Goal: Navigation & Orientation: Find specific page/section

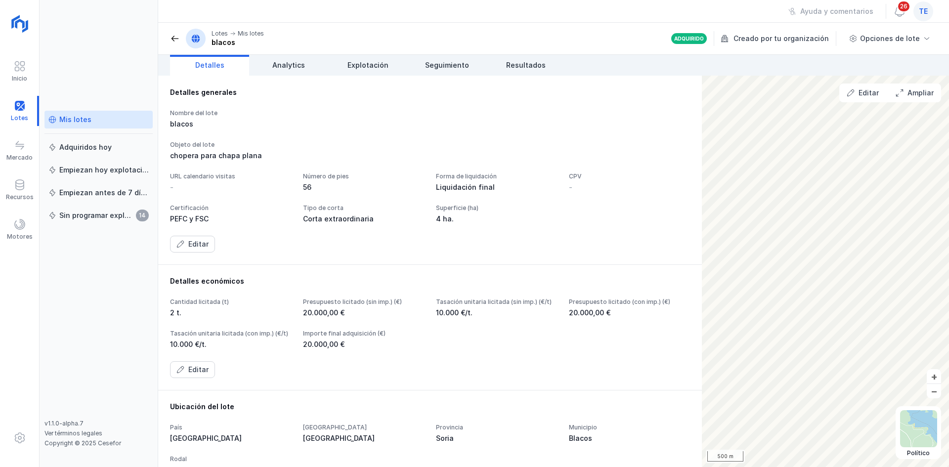
click at [916, 16] on div "te" at bounding box center [923, 11] width 20 height 20
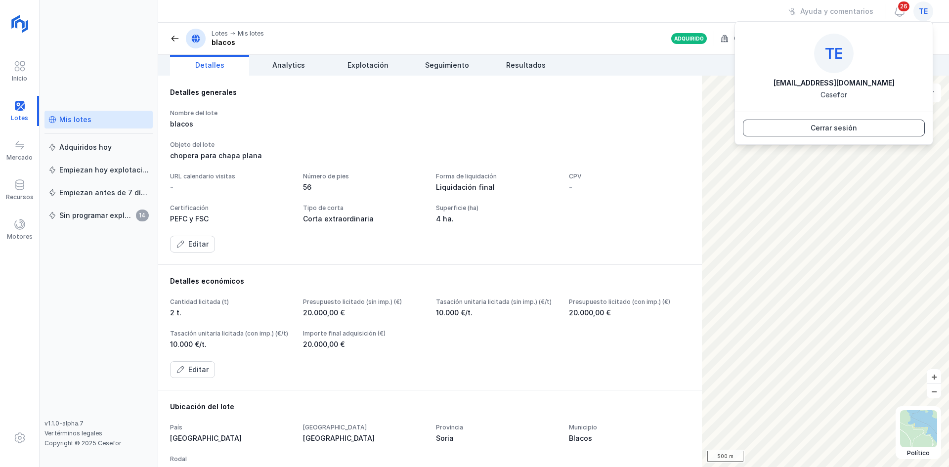
click at [867, 126] on button "Cerrar sesión" at bounding box center [834, 128] width 182 height 17
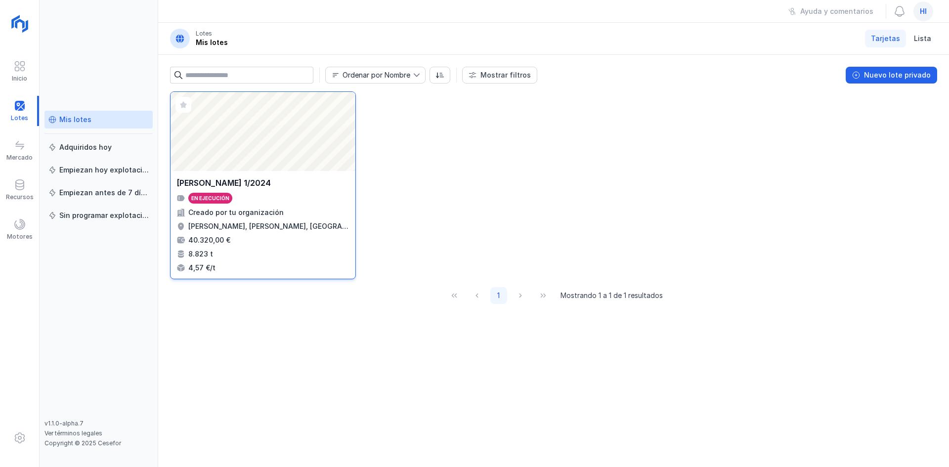
click at [317, 144] on div "Abrir lote" at bounding box center [263, 131] width 185 height 79
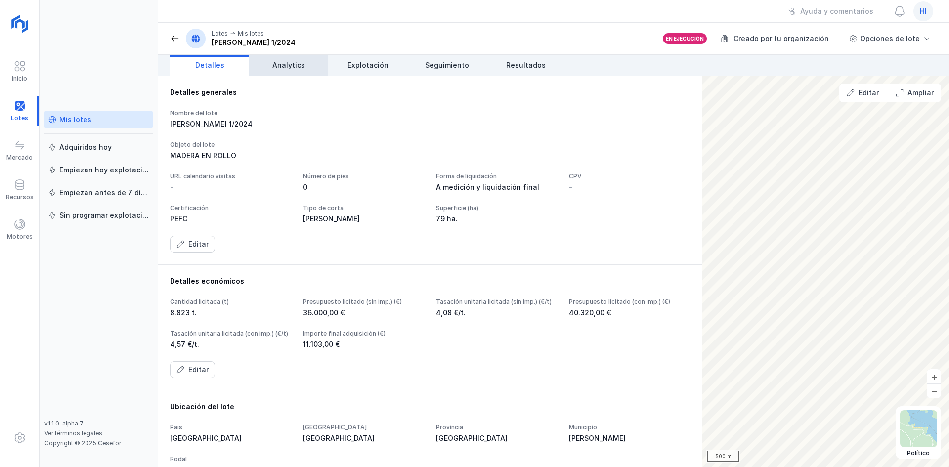
click at [284, 63] on span "Analytics" at bounding box center [288, 65] width 33 height 10
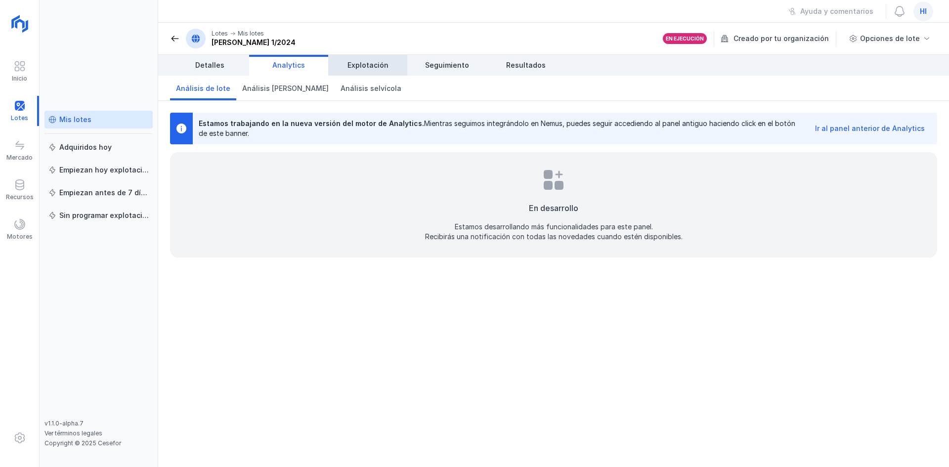
click at [368, 66] on span "Explotación" at bounding box center [367, 65] width 41 height 10
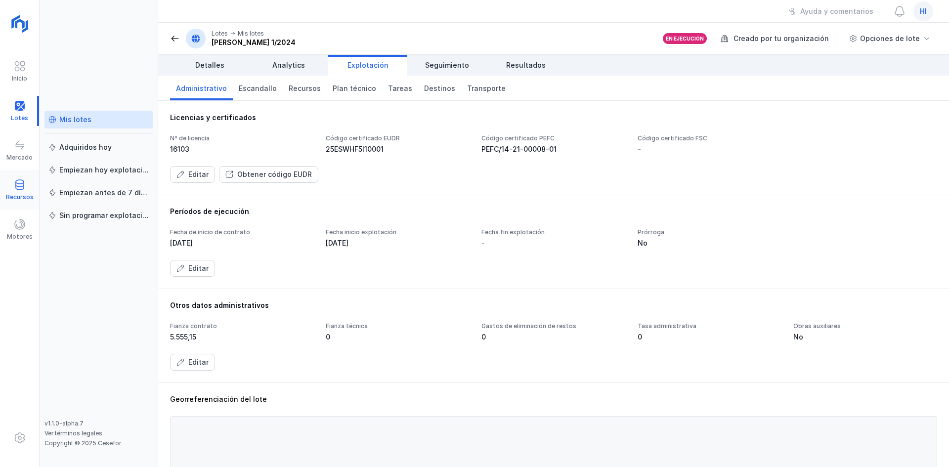
click at [18, 198] on div "Recursos" at bounding box center [20, 197] width 28 height 8
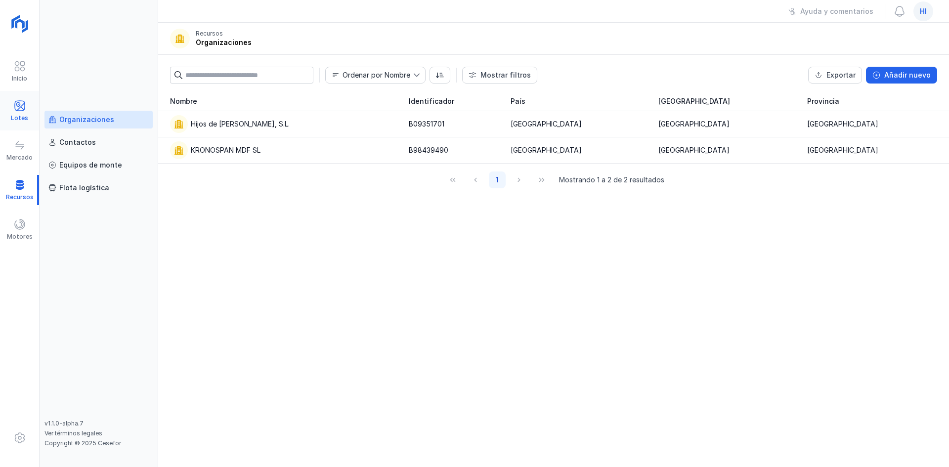
click at [21, 109] on span at bounding box center [20, 106] width 12 height 12
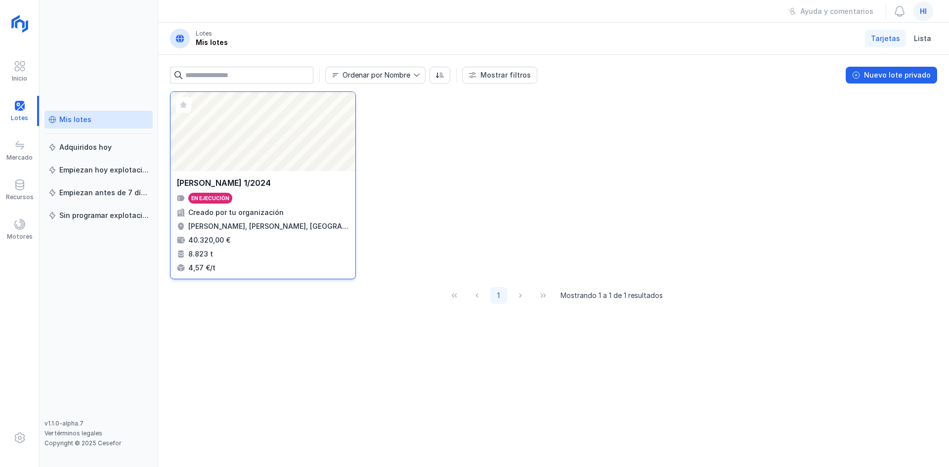
click at [232, 140] on div "Abrir lote" at bounding box center [263, 131] width 185 height 79
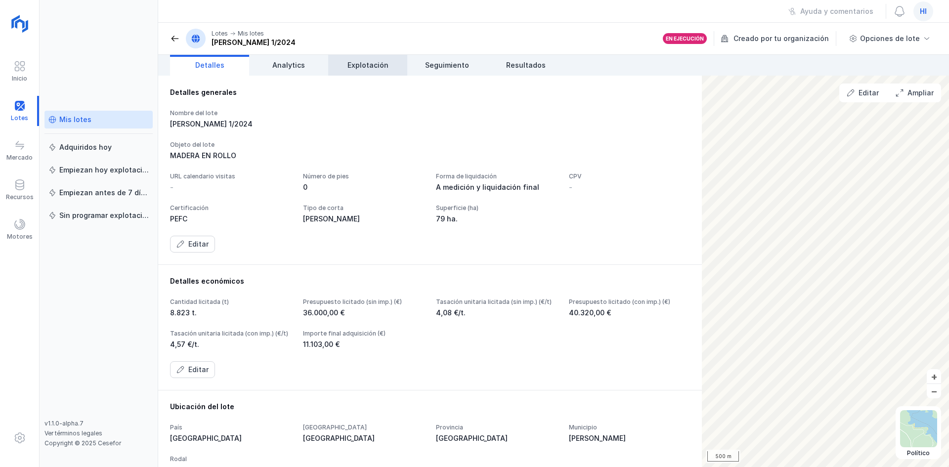
click at [386, 63] on span "Explotación" at bounding box center [367, 65] width 41 height 10
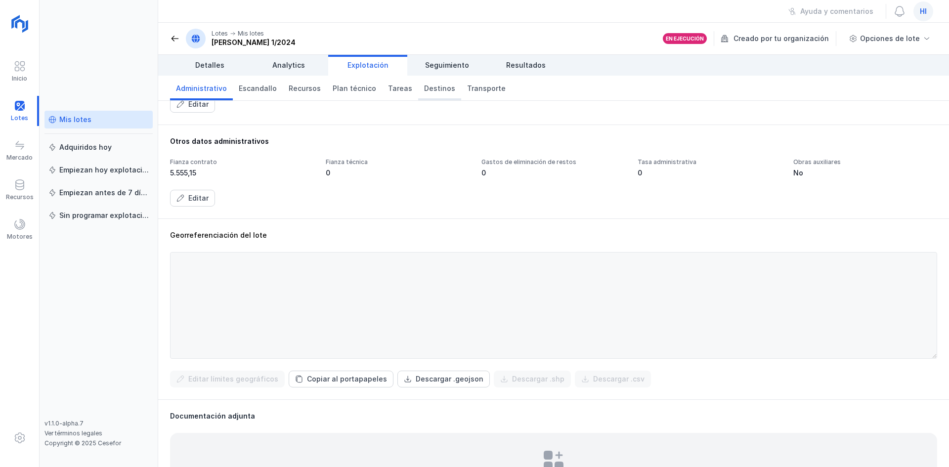
scroll to position [247, 0]
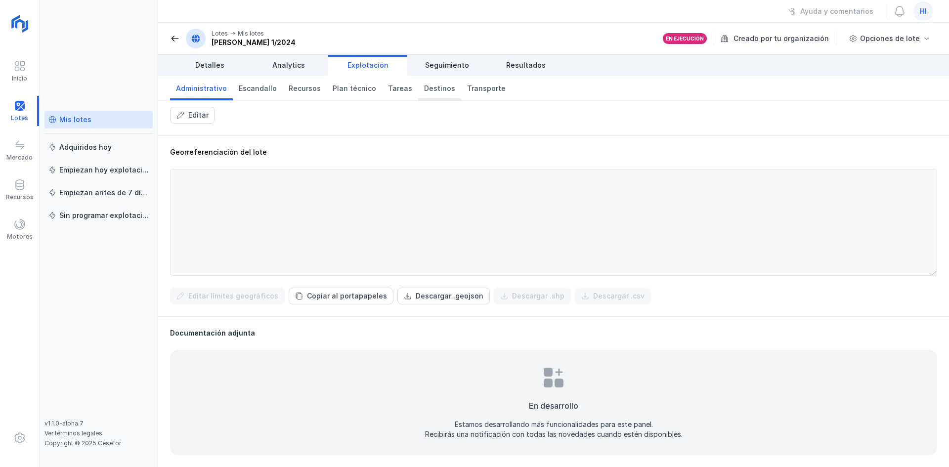
click at [432, 84] on span "Destinos" at bounding box center [439, 89] width 31 height 10
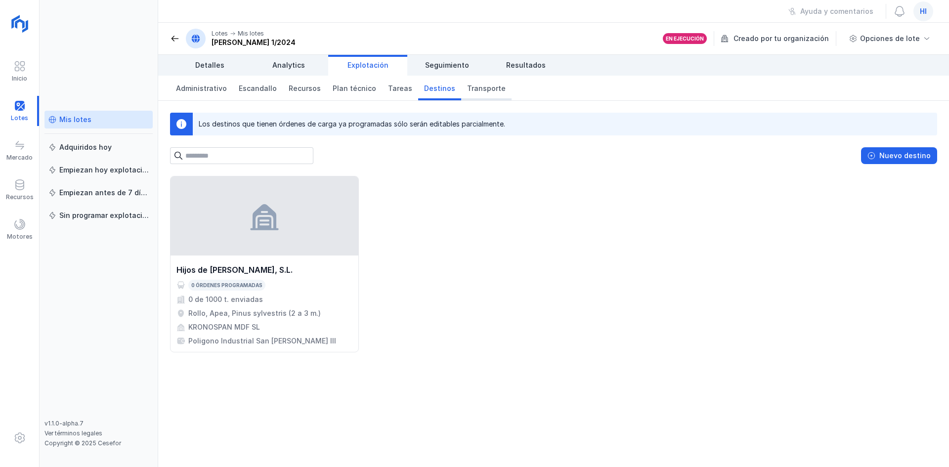
click at [487, 93] on link "Transporte" at bounding box center [486, 88] width 50 height 25
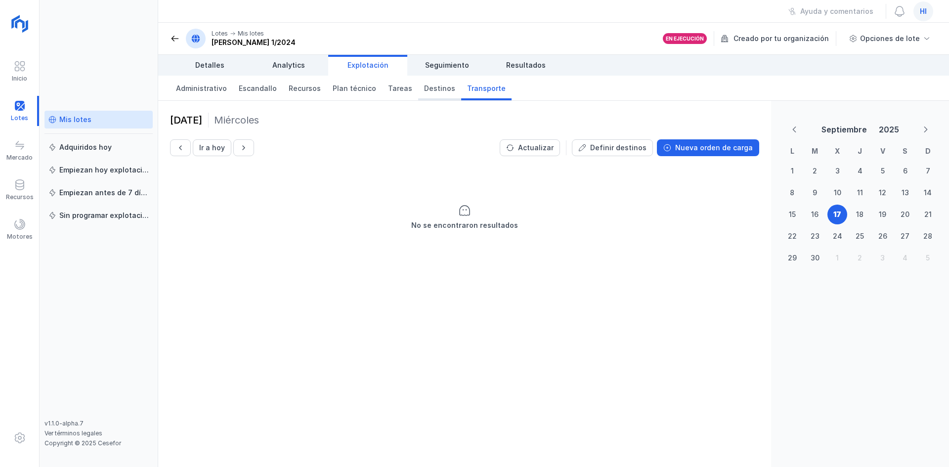
click at [433, 92] on span "Destinos" at bounding box center [439, 89] width 31 height 10
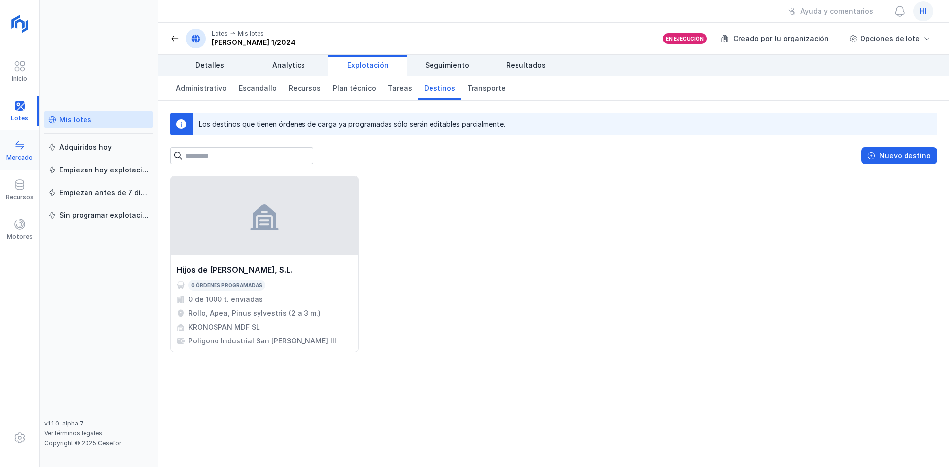
click at [14, 151] on div at bounding box center [20, 146] width 12 height 14
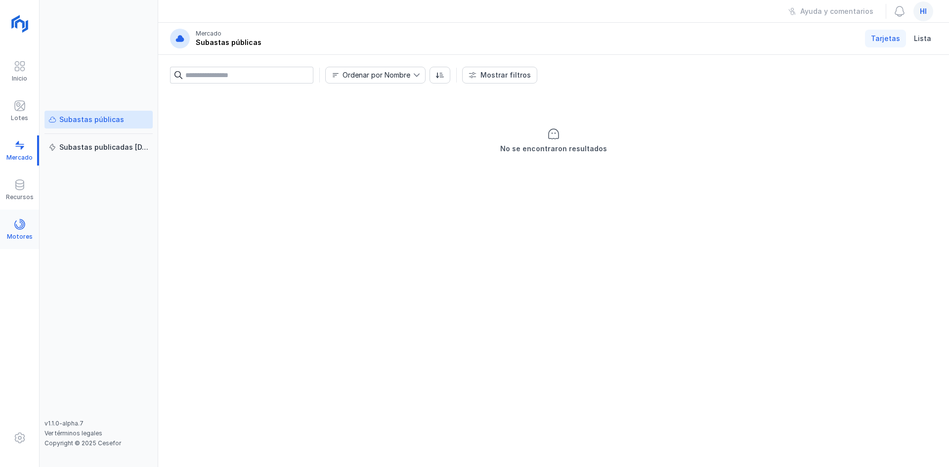
click at [10, 227] on div "Motores" at bounding box center [19, 230] width 39 height 30
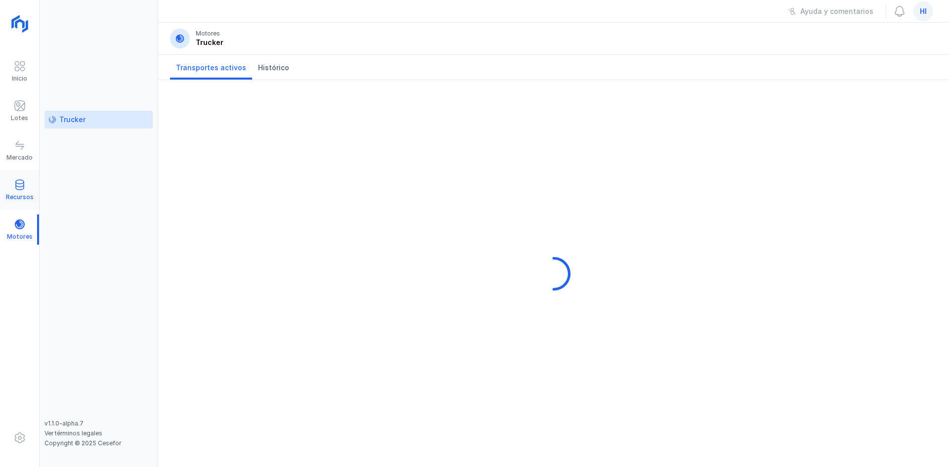
click at [15, 184] on span at bounding box center [20, 185] width 12 height 12
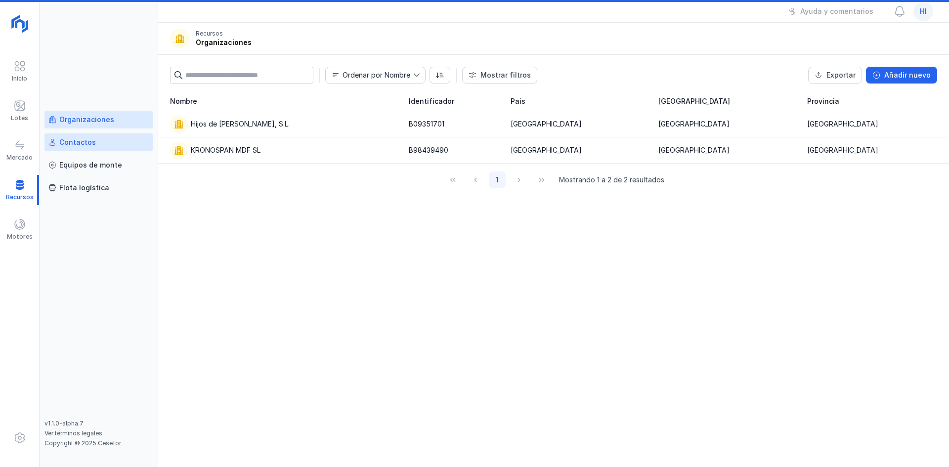
click at [107, 133] on link "Contactos" at bounding box center [98, 142] width 108 height 18
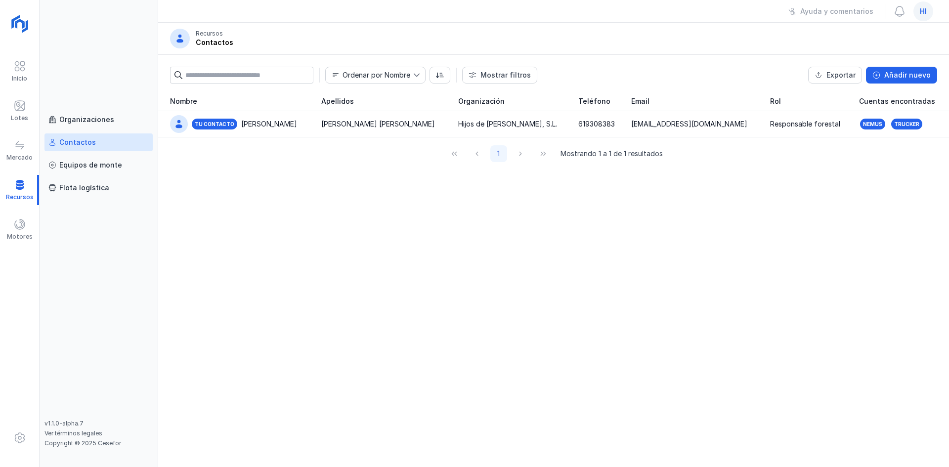
click at [918, 10] on div "hi" at bounding box center [923, 11] width 20 height 20
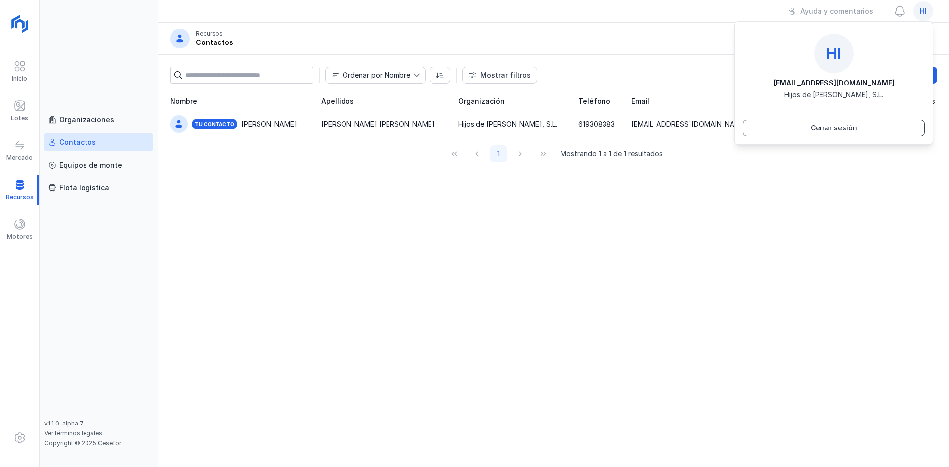
click at [871, 125] on button "Cerrar sesión" at bounding box center [834, 128] width 182 height 17
